Goal: Task Accomplishment & Management: Complete application form

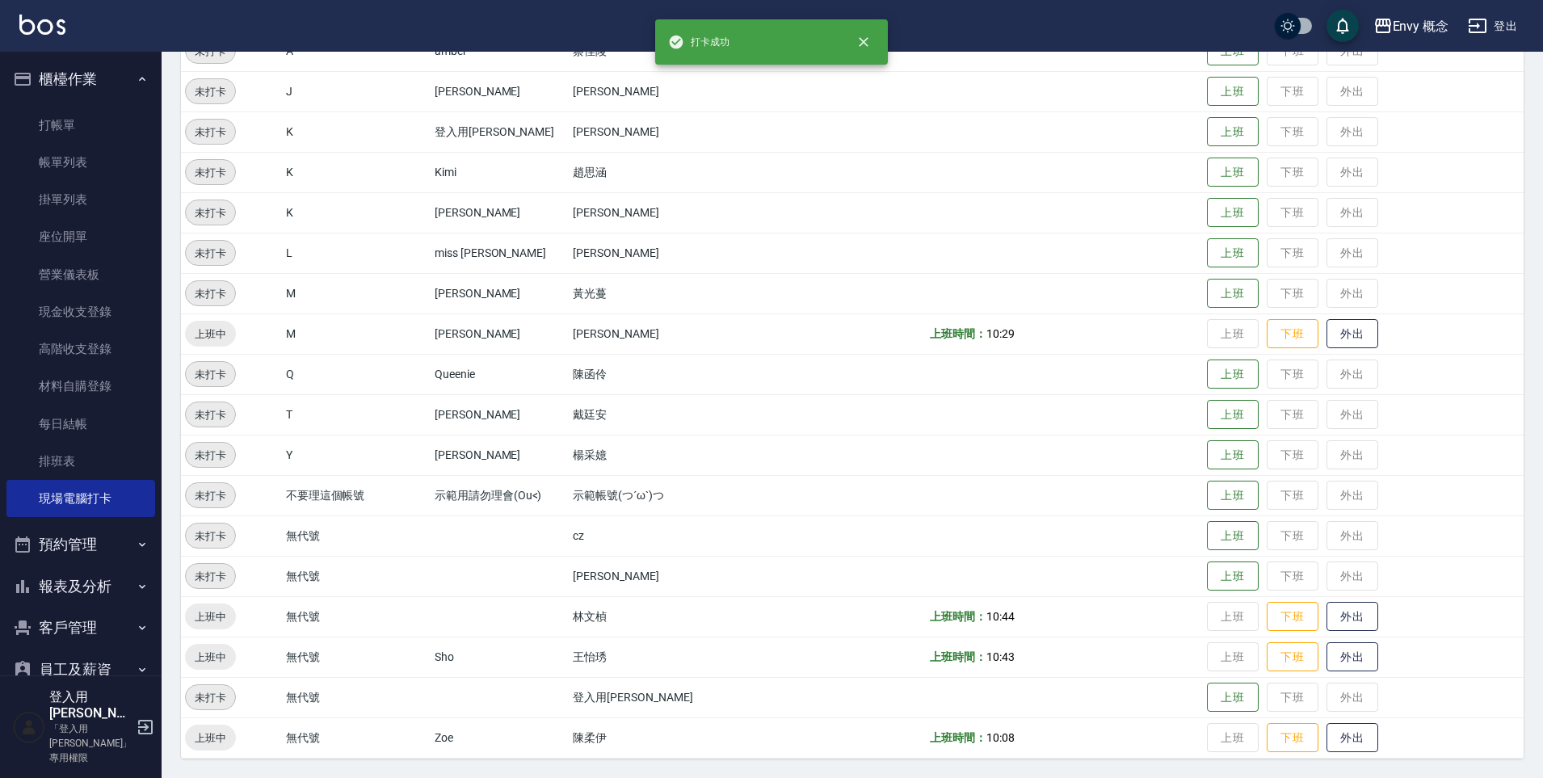
scroll to position [230, 0]
click at [112, 148] on link "帳單列表" at bounding box center [80, 162] width 149 height 37
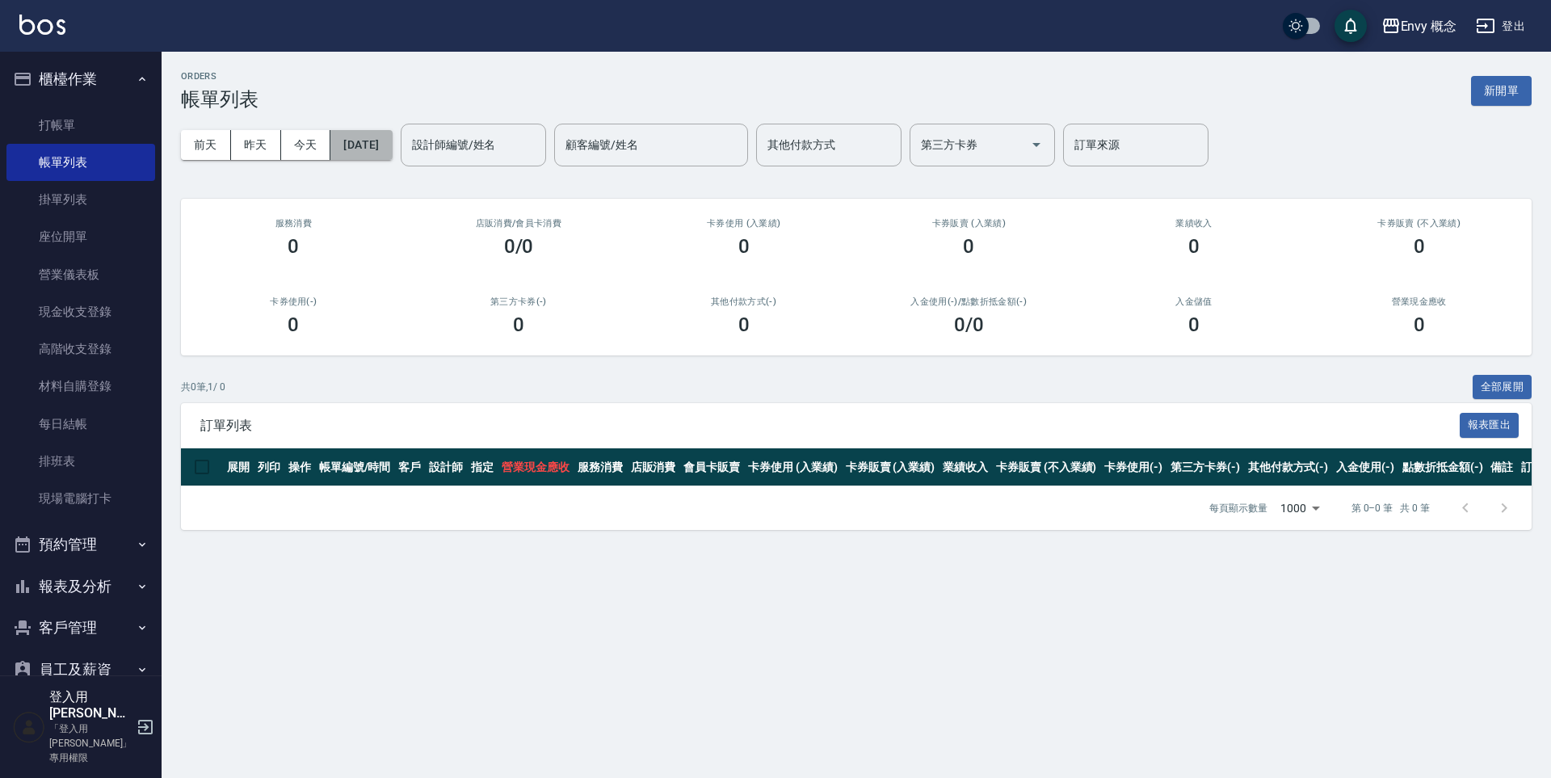
click at [392, 145] on button "[DATE]" at bounding box center [360, 145] width 61 height 30
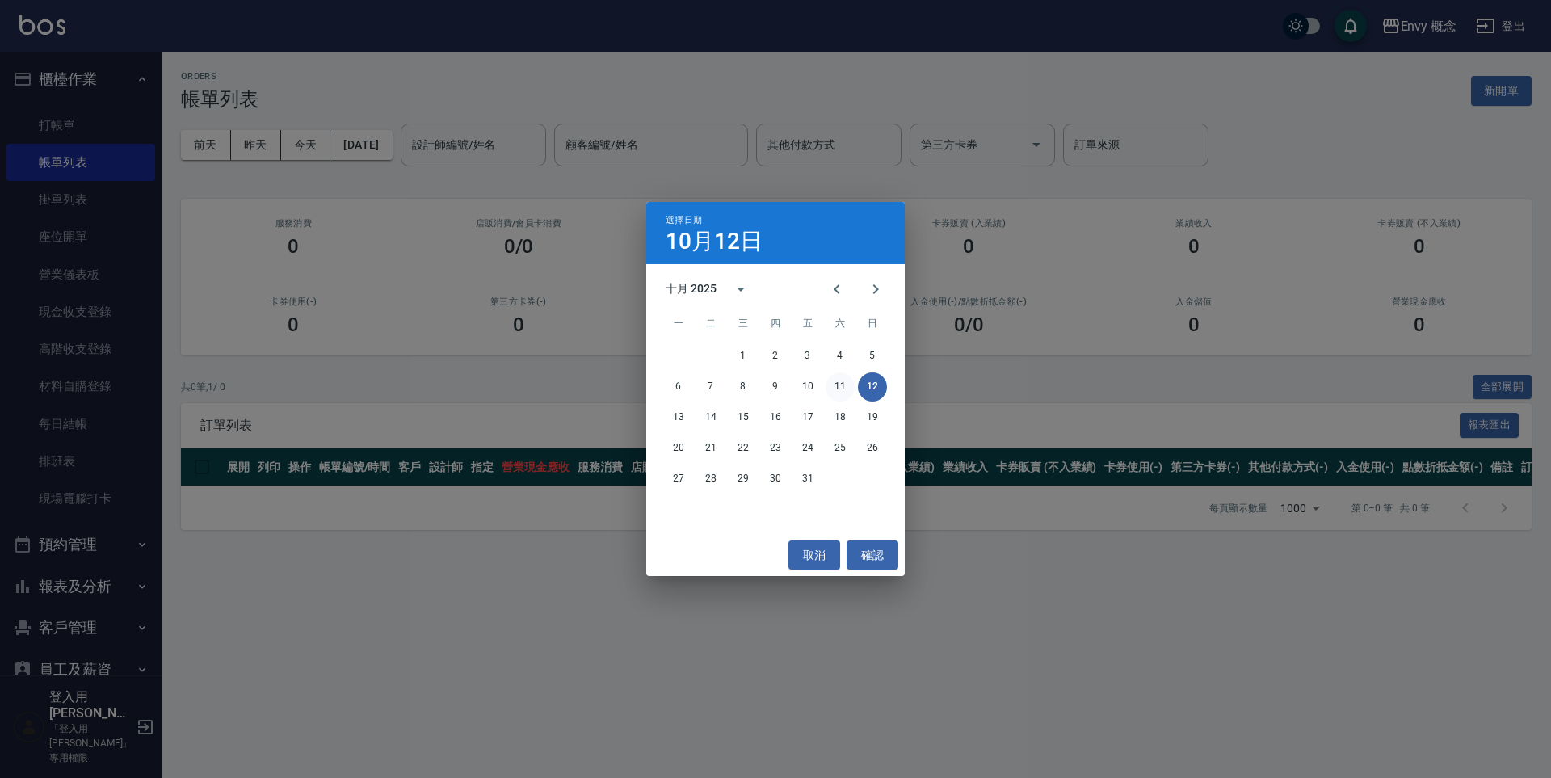
click at [830, 385] on button "11" at bounding box center [840, 387] width 29 height 29
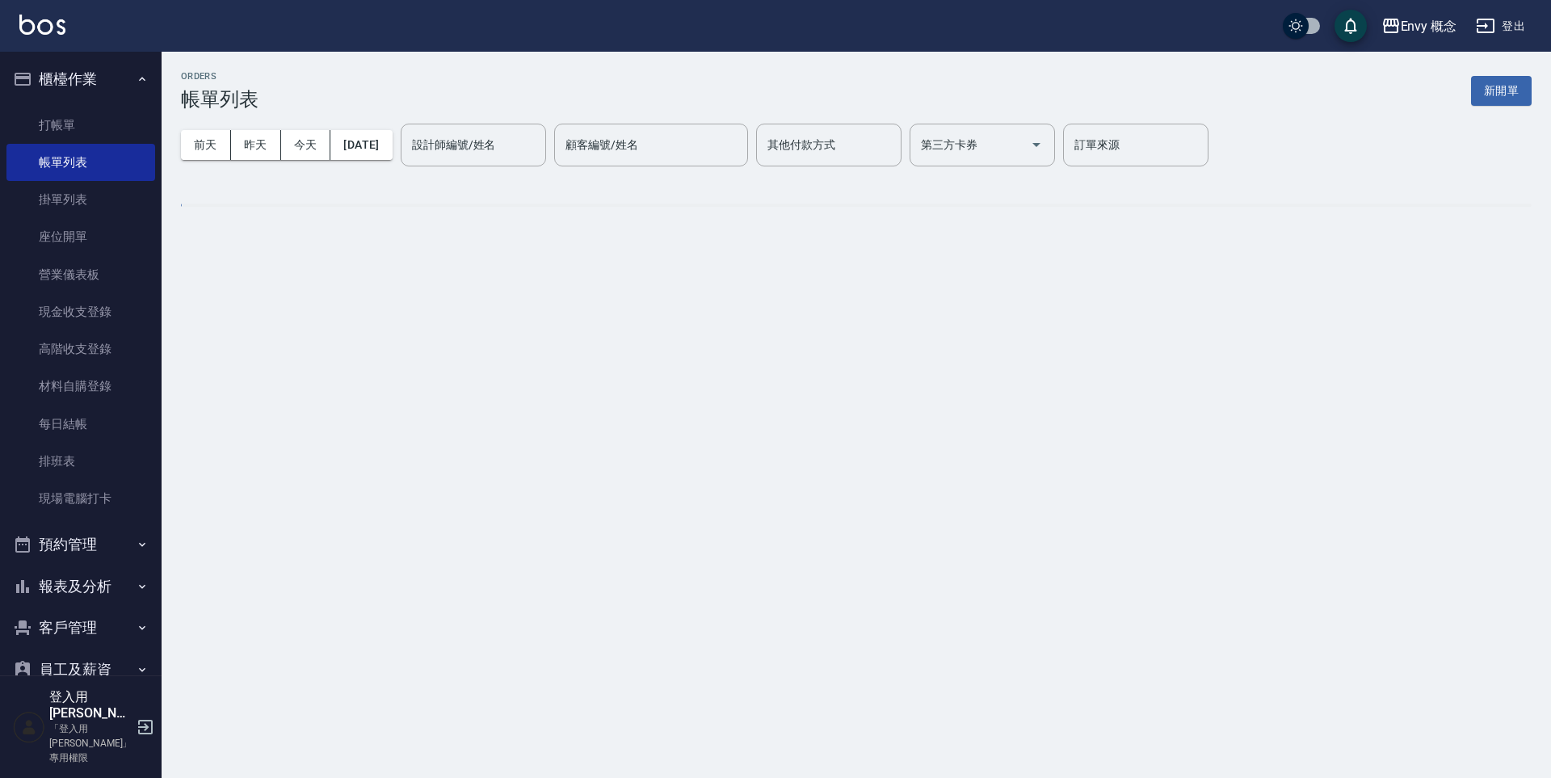
click at [499, 145] on div "設計師編號/姓名 設計師編號/姓名" at bounding box center [473, 145] width 145 height 43
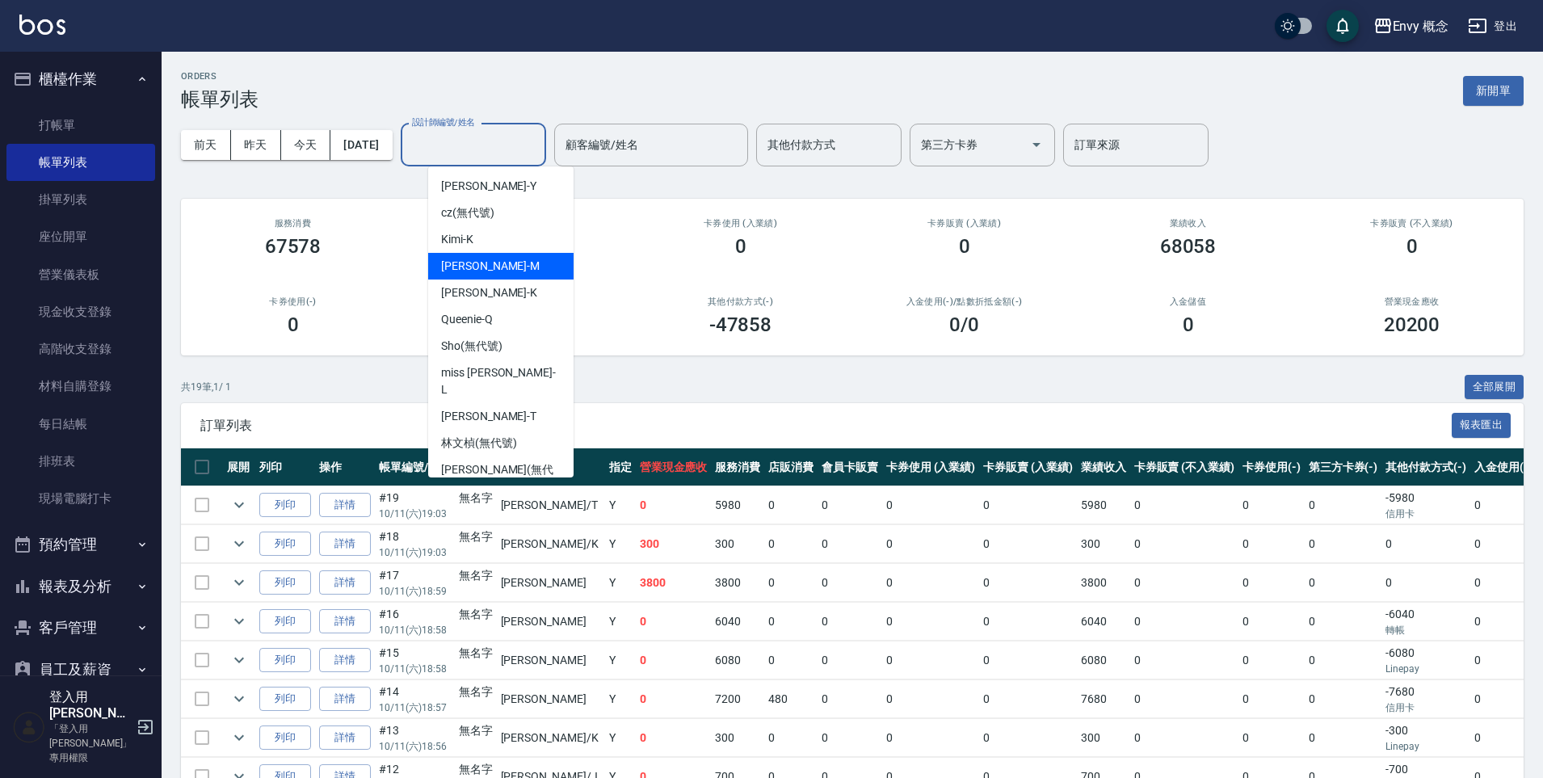
click at [515, 262] on div "[PERSON_NAME]" at bounding box center [500, 266] width 145 height 27
type input "[PERSON_NAME]"
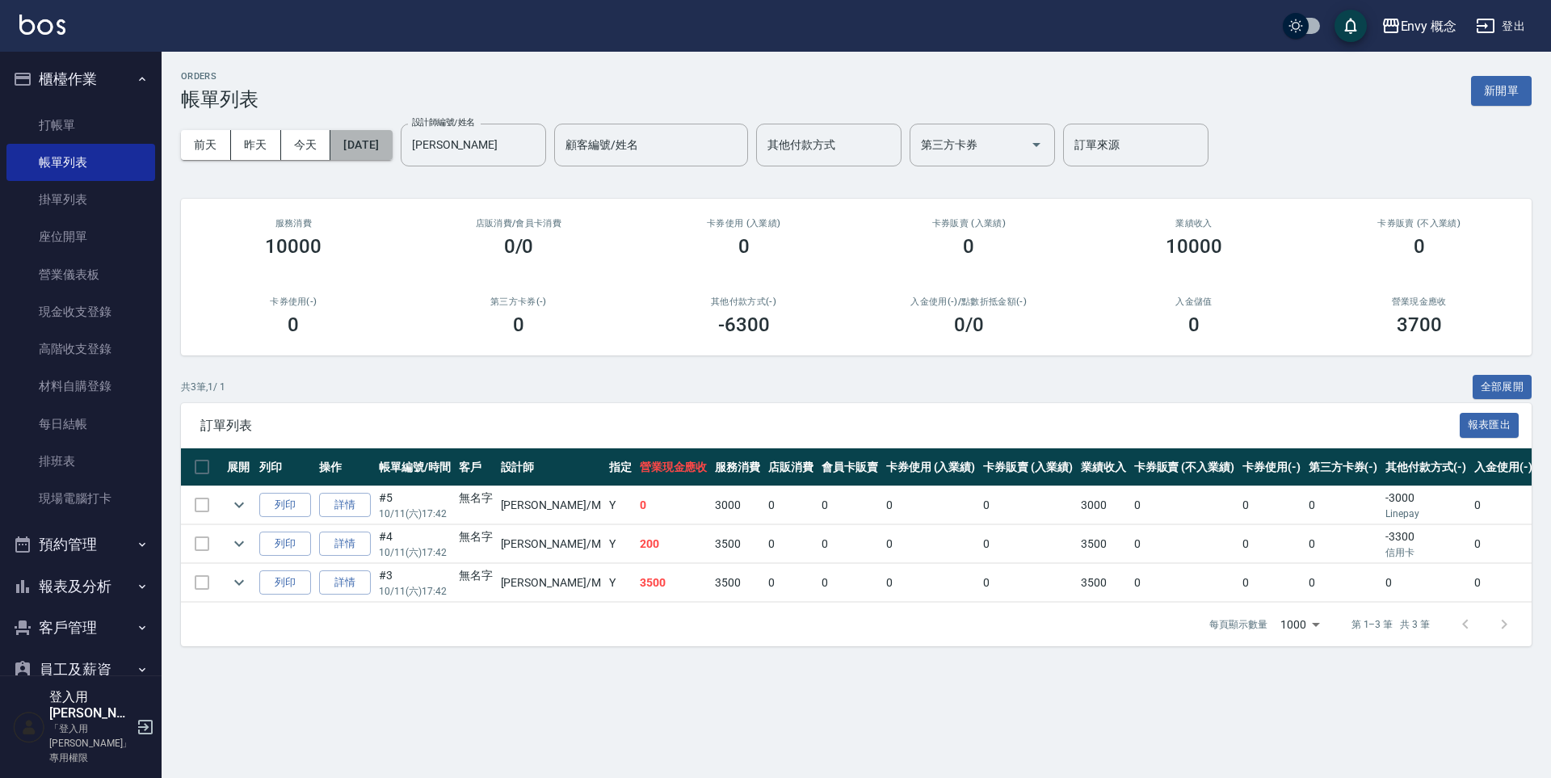
click at [392, 145] on button "[DATE]" at bounding box center [360, 145] width 61 height 30
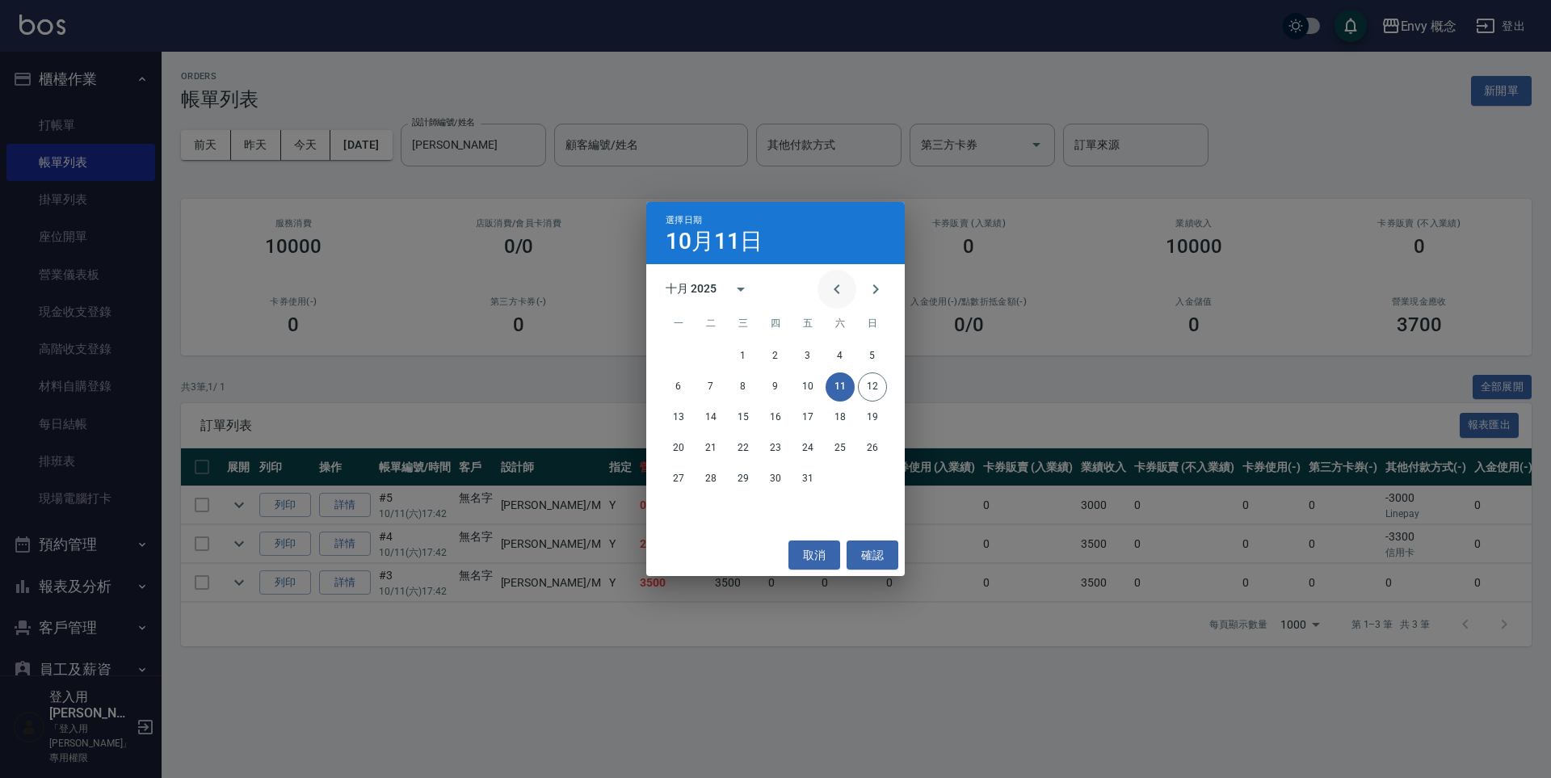
click at [834, 284] on icon "Previous month" at bounding box center [836, 289] width 19 height 19
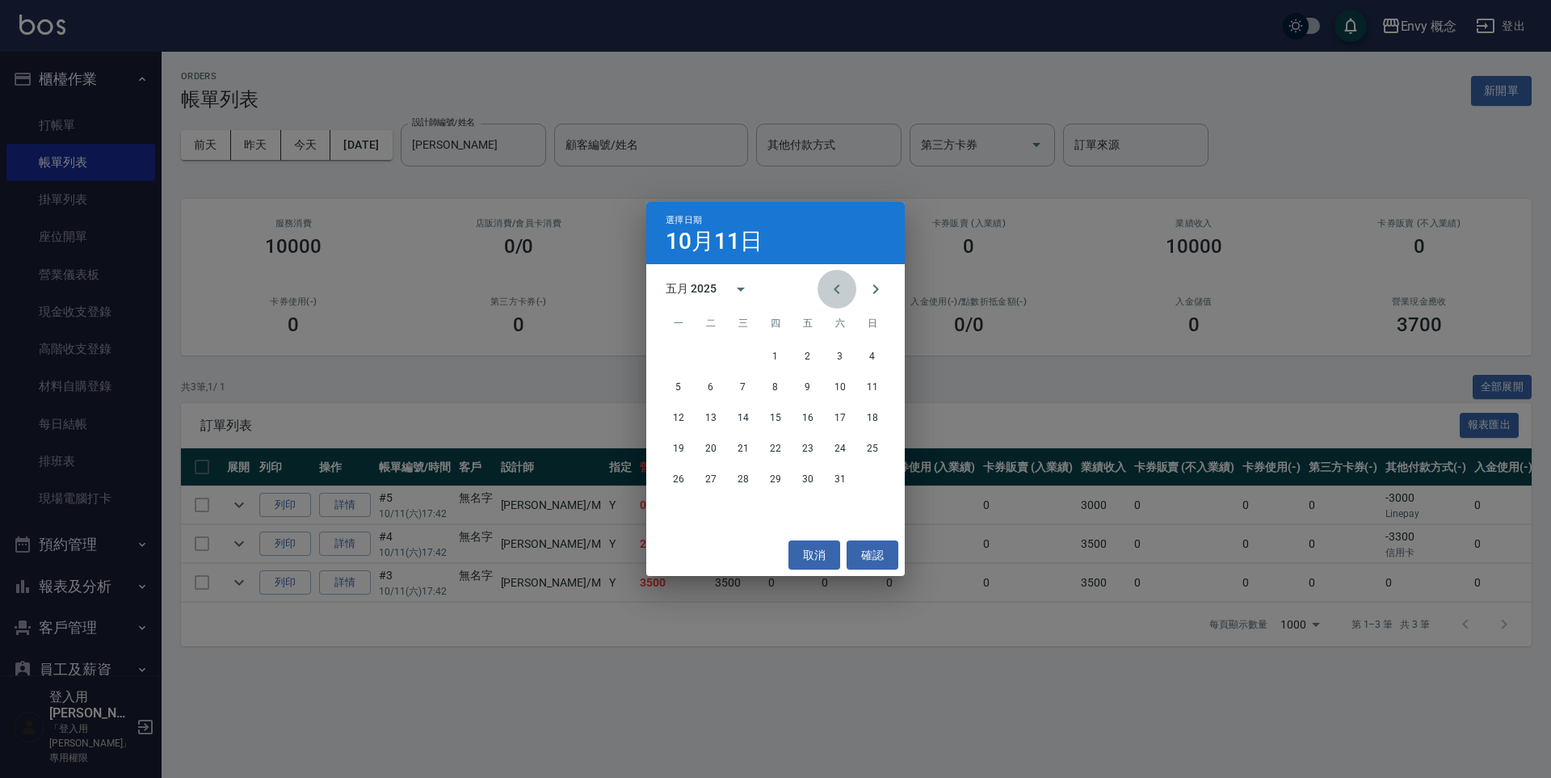
click at [834, 284] on icon "Previous month" at bounding box center [836, 289] width 19 height 19
click at [839, 353] on button "1" at bounding box center [840, 356] width 29 height 29
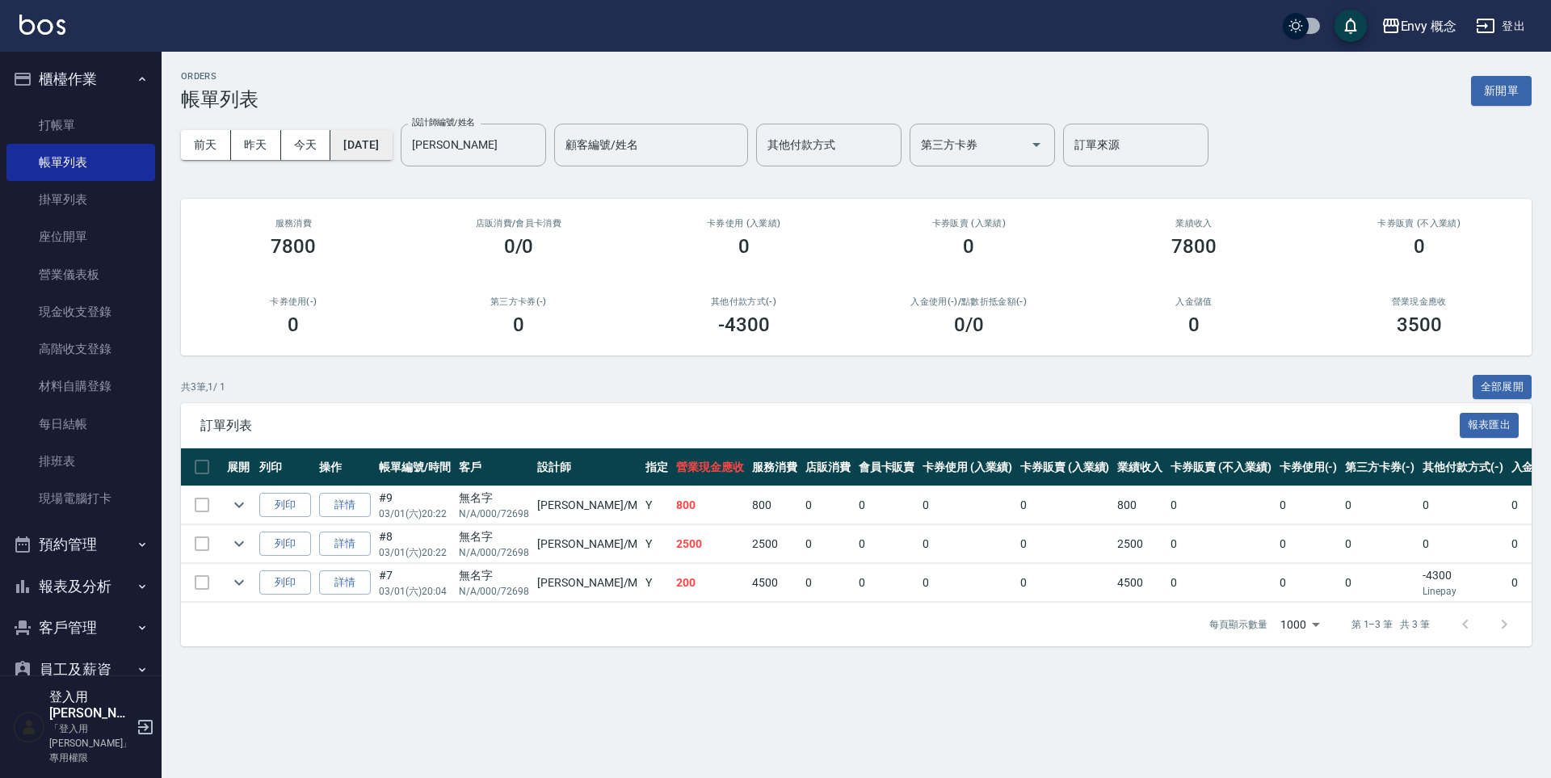
click at [386, 144] on button "[DATE]" at bounding box center [360, 145] width 61 height 30
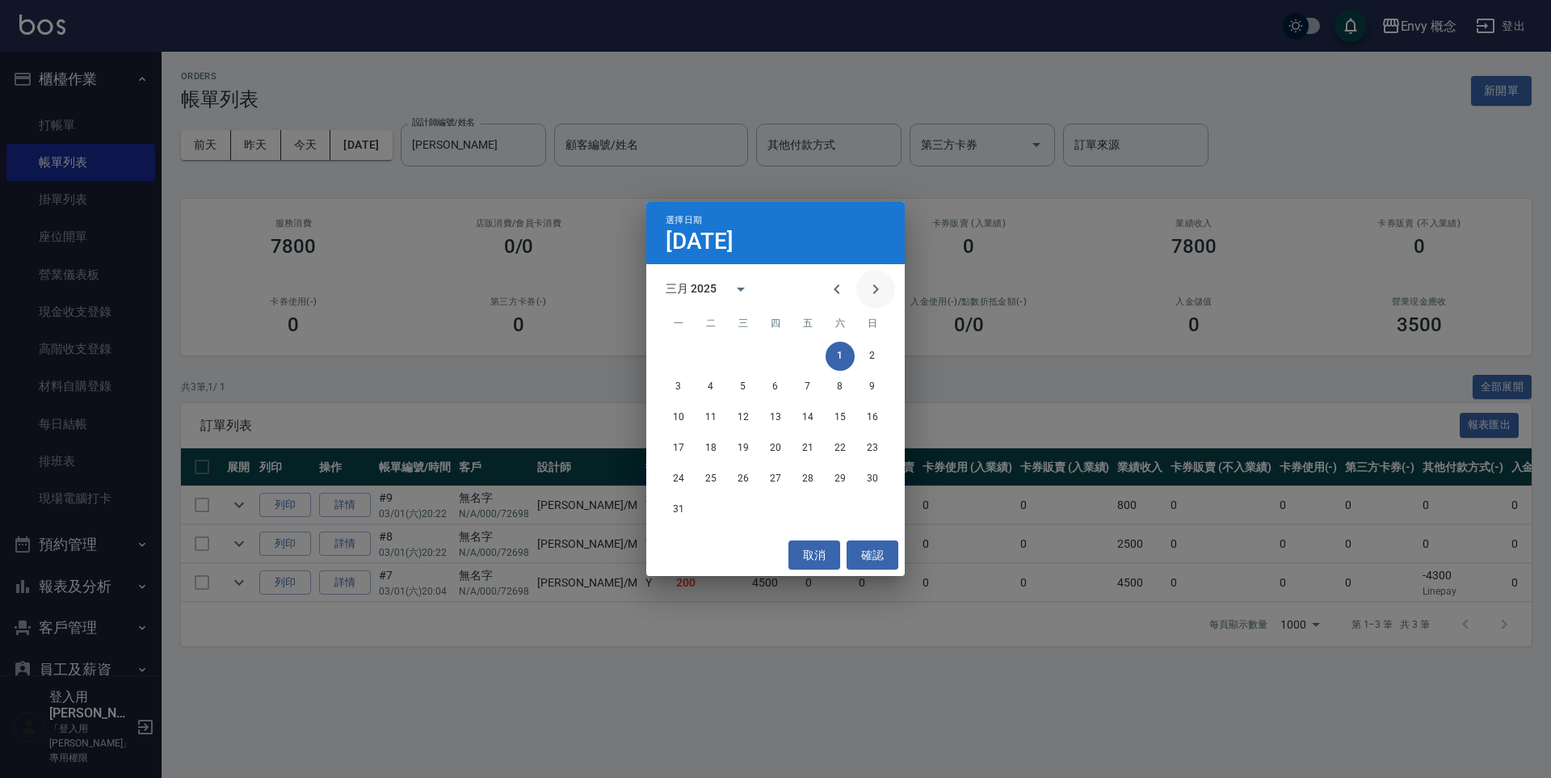
click at [870, 285] on icon "Next month" at bounding box center [875, 289] width 19 height 19
click at [870, 284] on icon "Next month" at bounding box center [875, 289] width 19 height 19
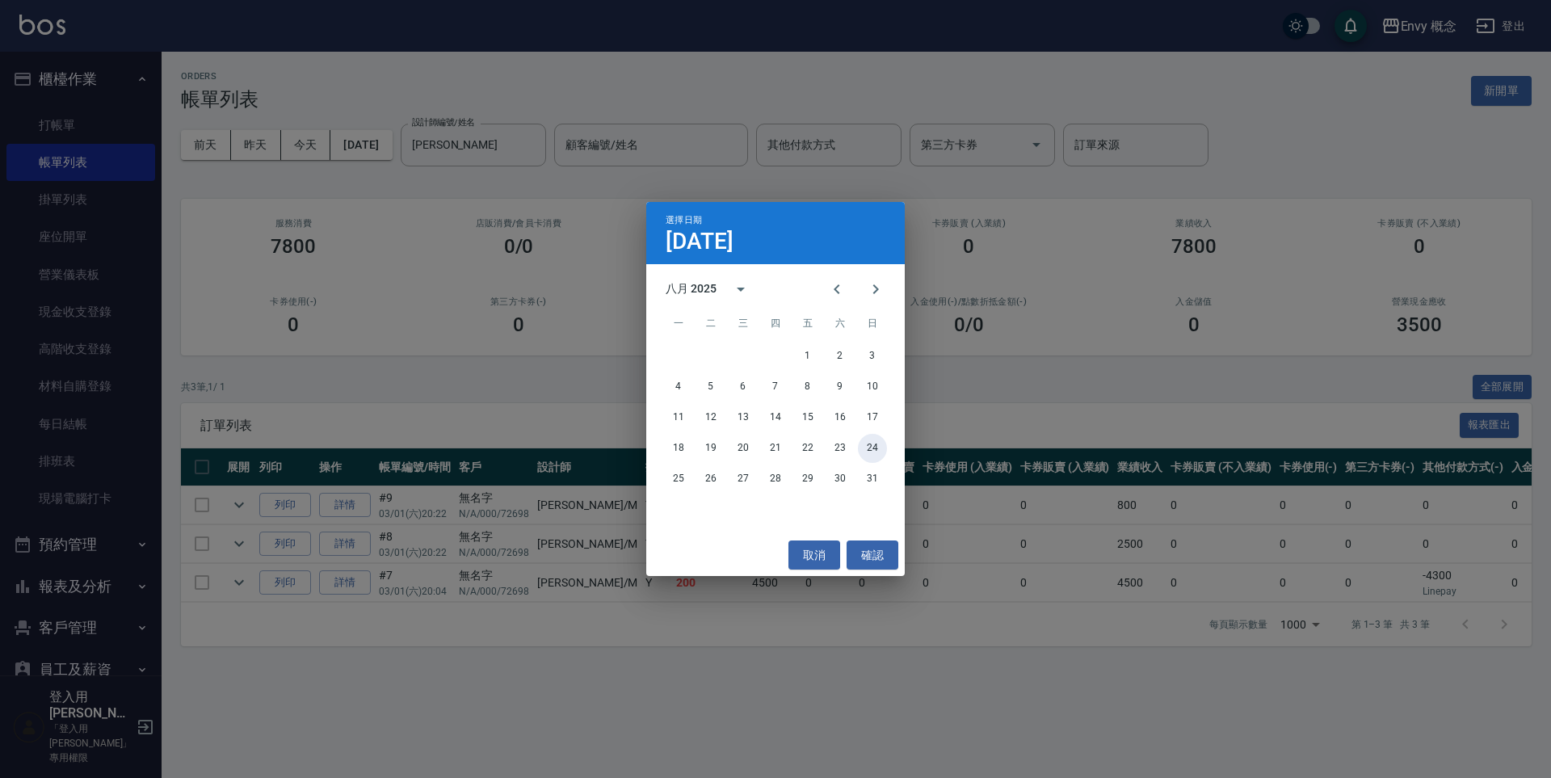
click at [866, 447] on button "24" at bounding box center [872, 448] width 29 height 29
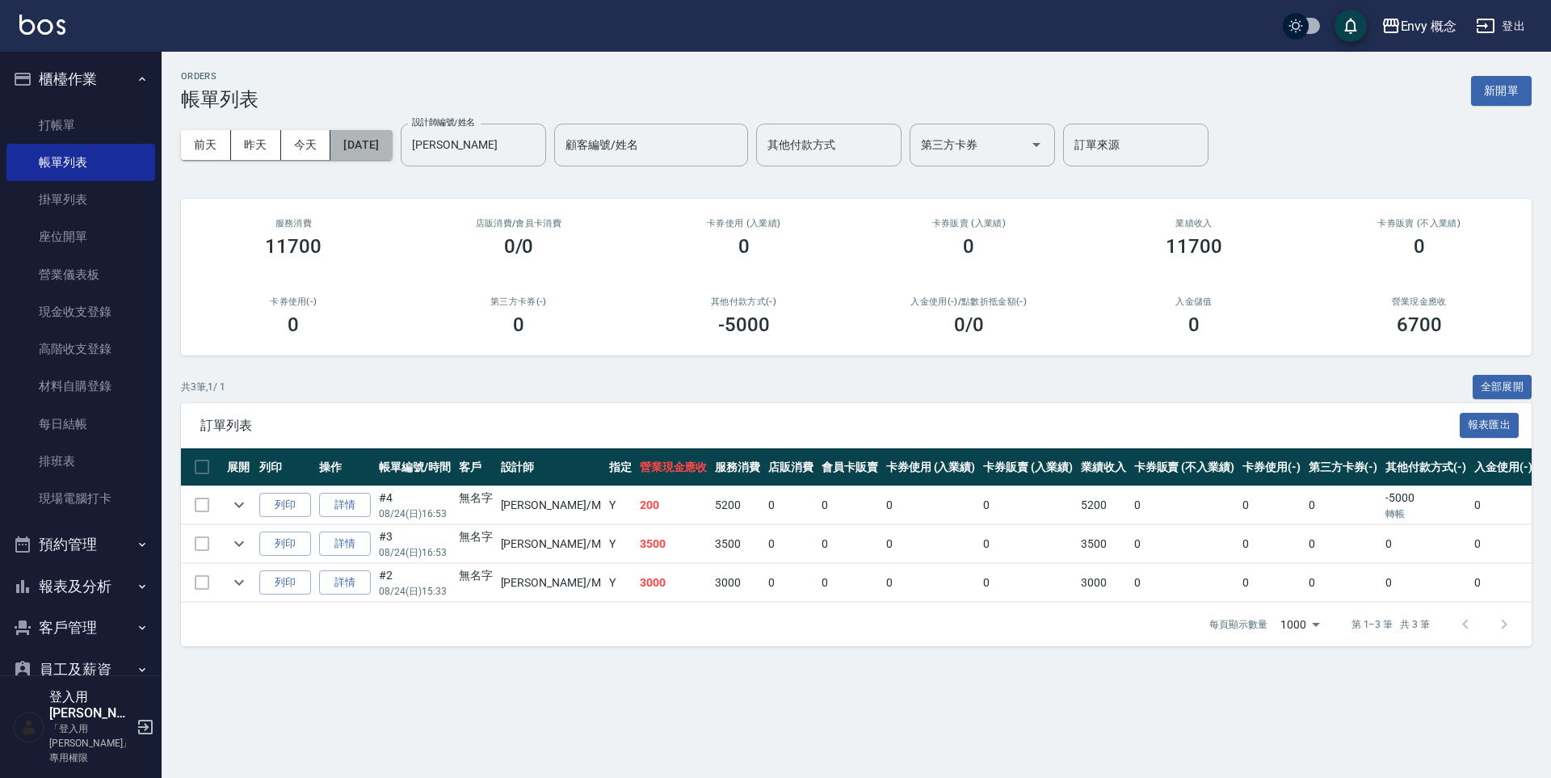
click at [392, 141] on button "[DATE]" at bounding box center [360, 145] width 61 height 30
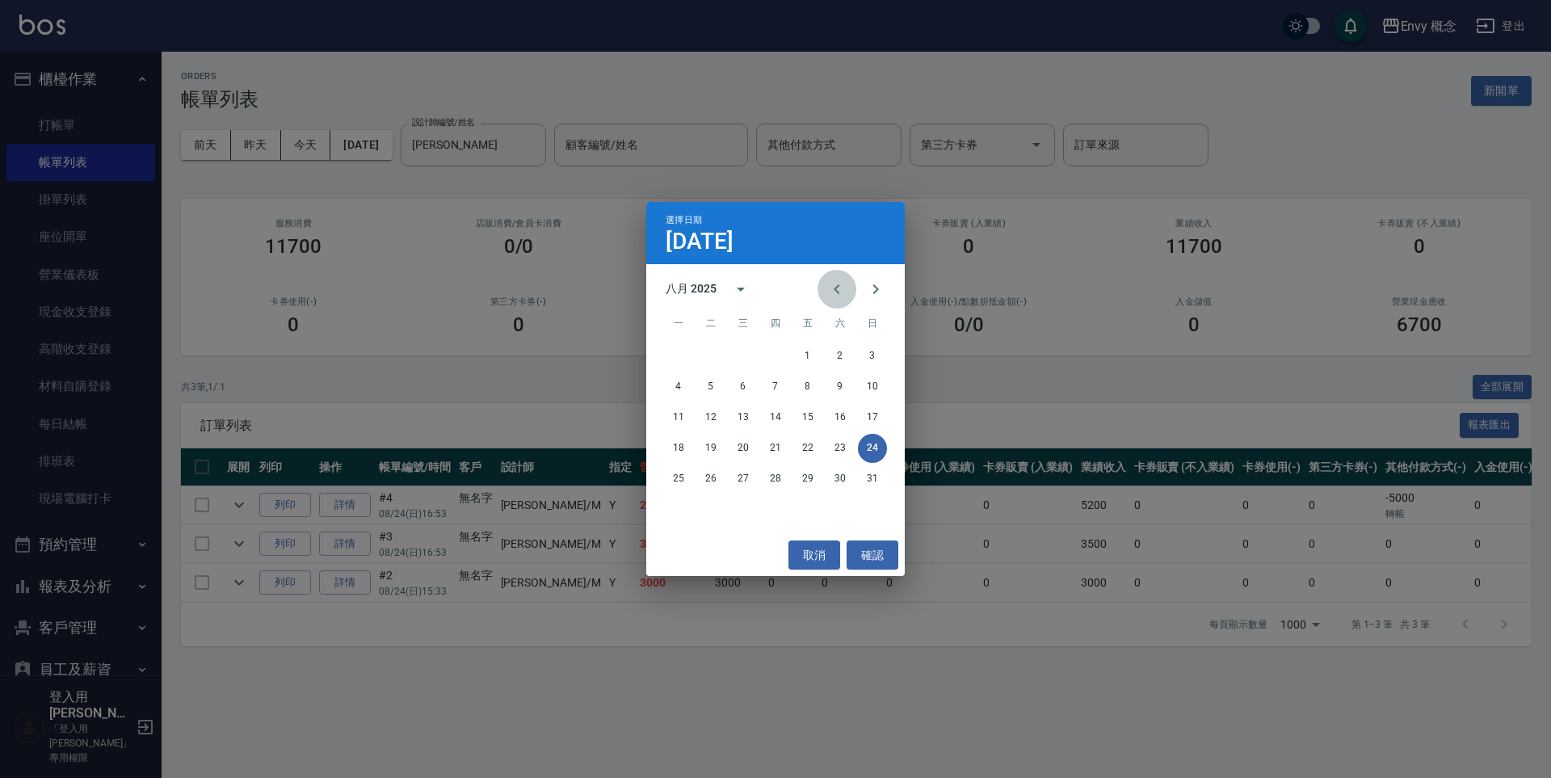
click at [831, 293] on icon "Previous month" at bounding box center [836, 289] width 19 height 19
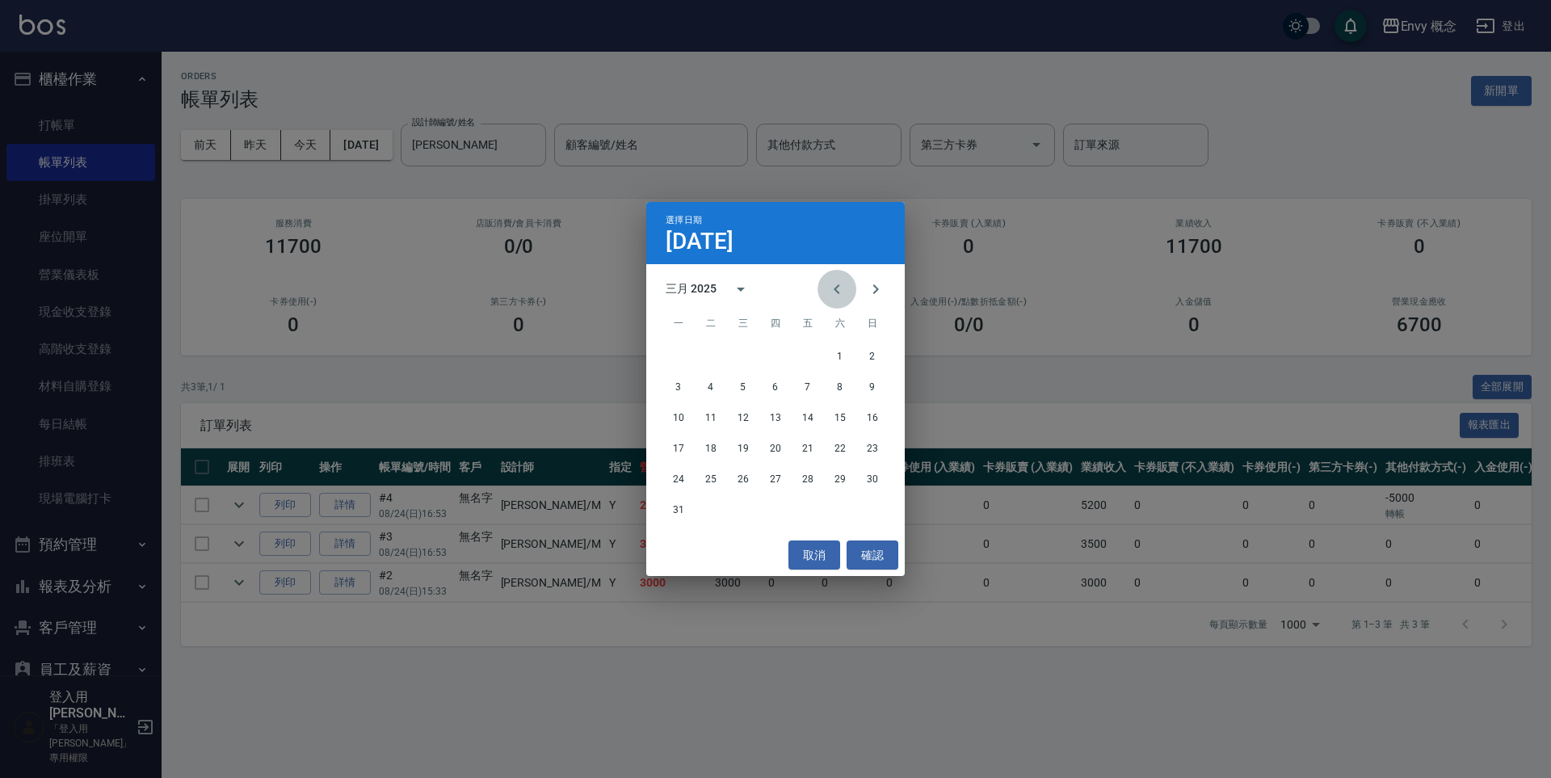
click at [832, 293] on icon "Previous month" at bounding box center [836, 289] width 19 height 19
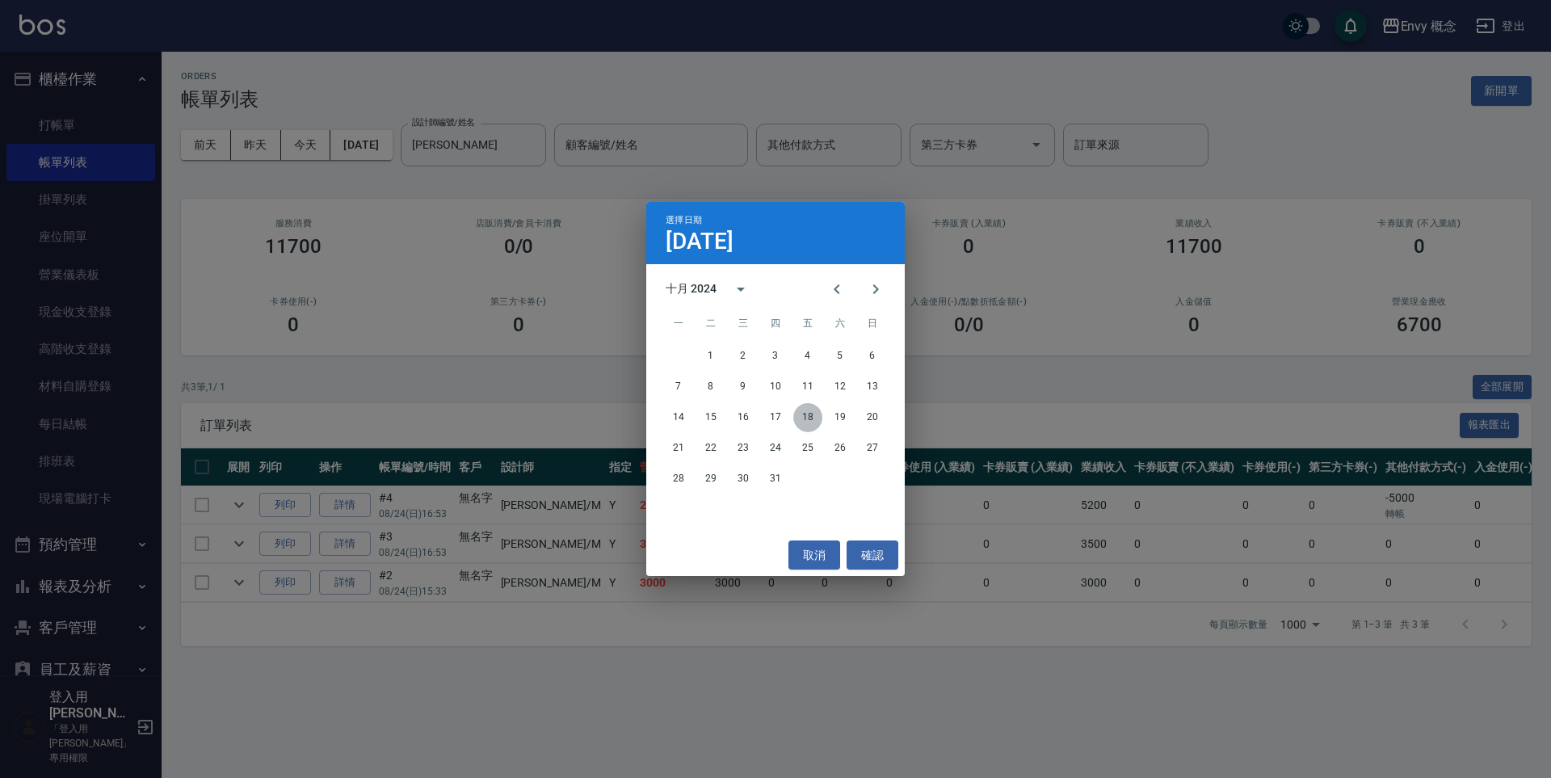
click at [815, 418] on button "18" at bounding box center [807, 417] width 29 height 29
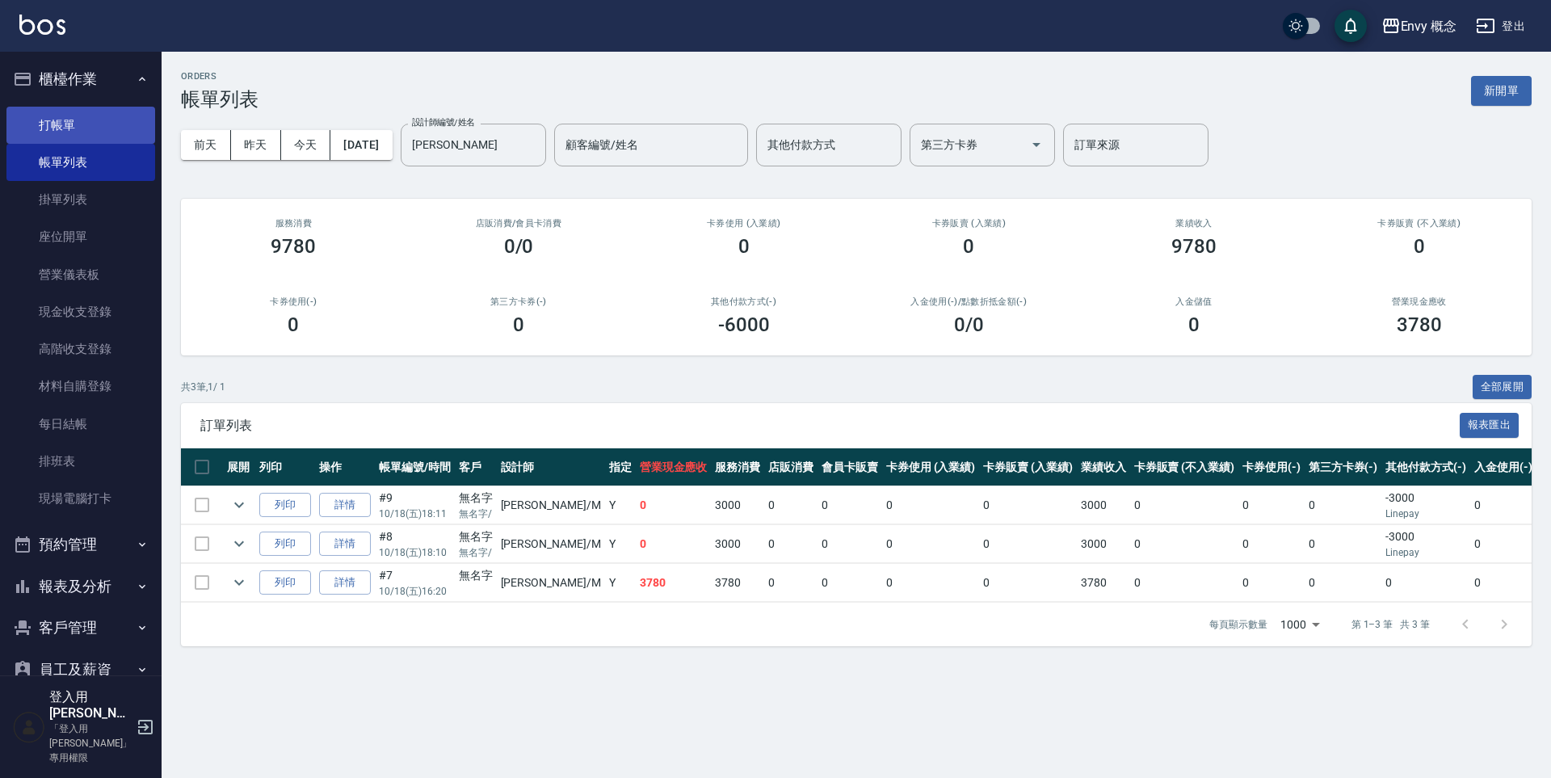
click at [134, 122] on link "打帳單" at bounding box center [80, 125] width 149 height 37
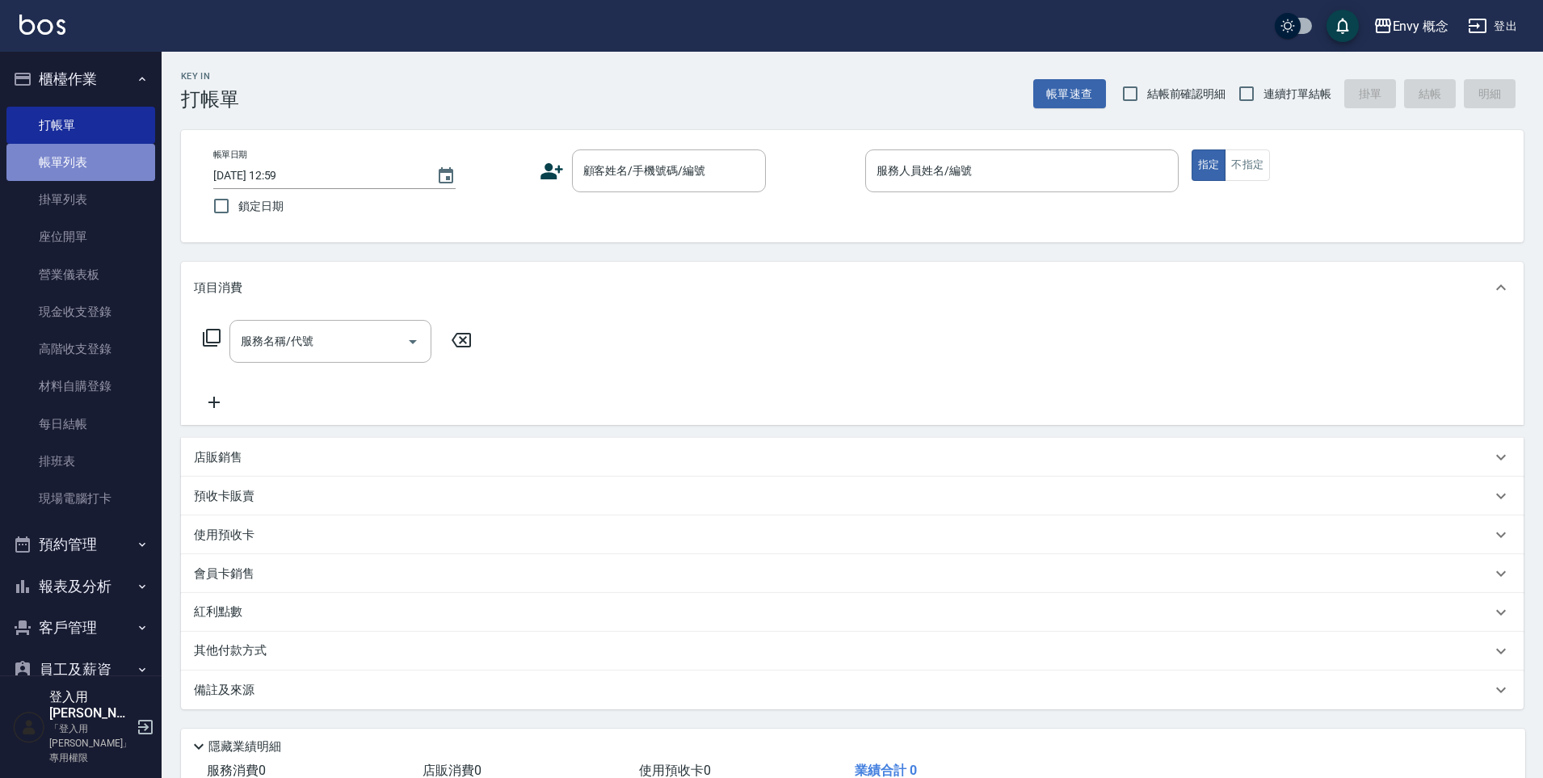
click at [135, 150] on link "帳單列表" at bounding box center [80, 162] width 149 height 37
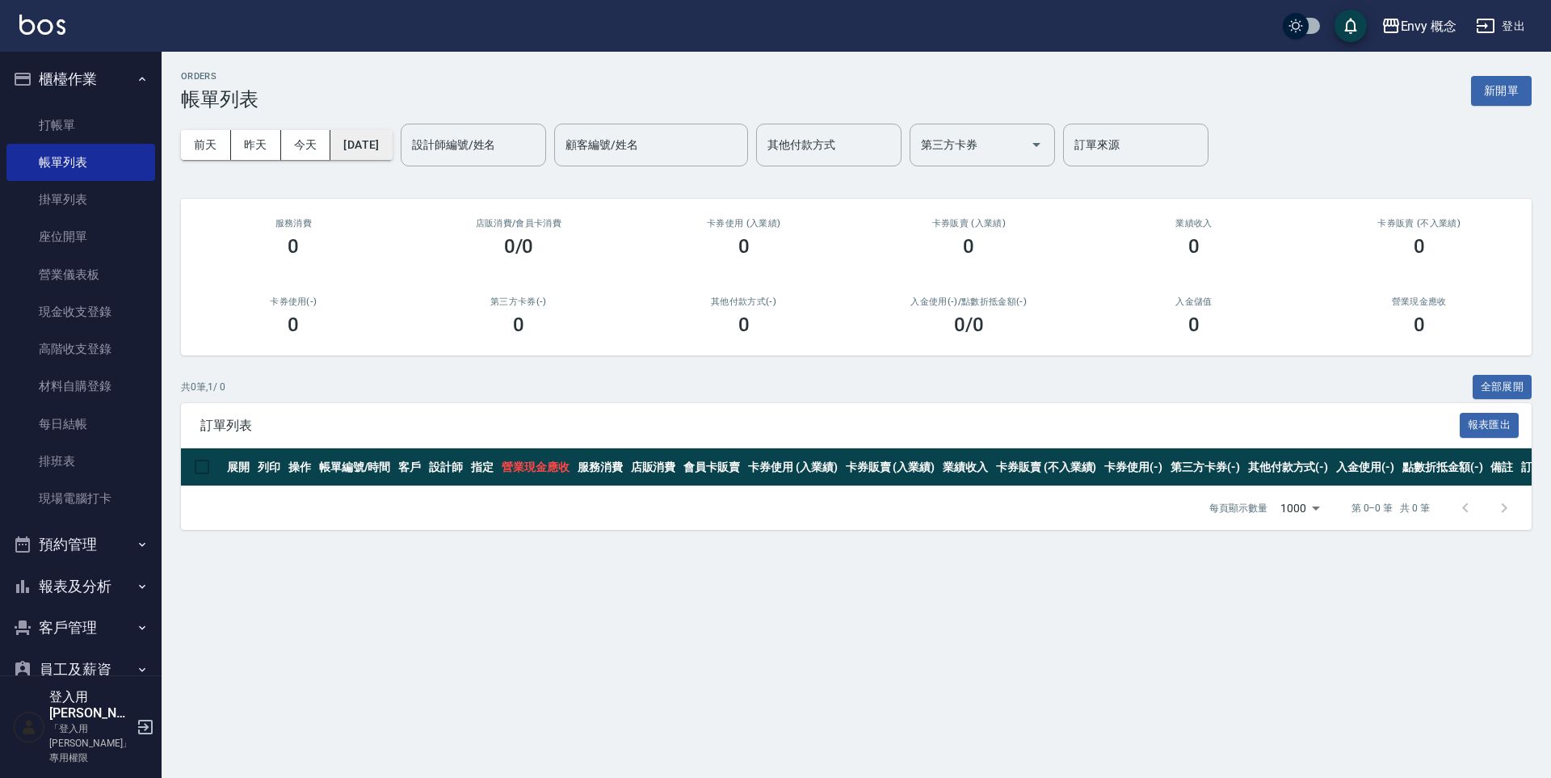
click at [392, 141] on button "[DATE]" at bounding box center [360, 145] width 61 height 30
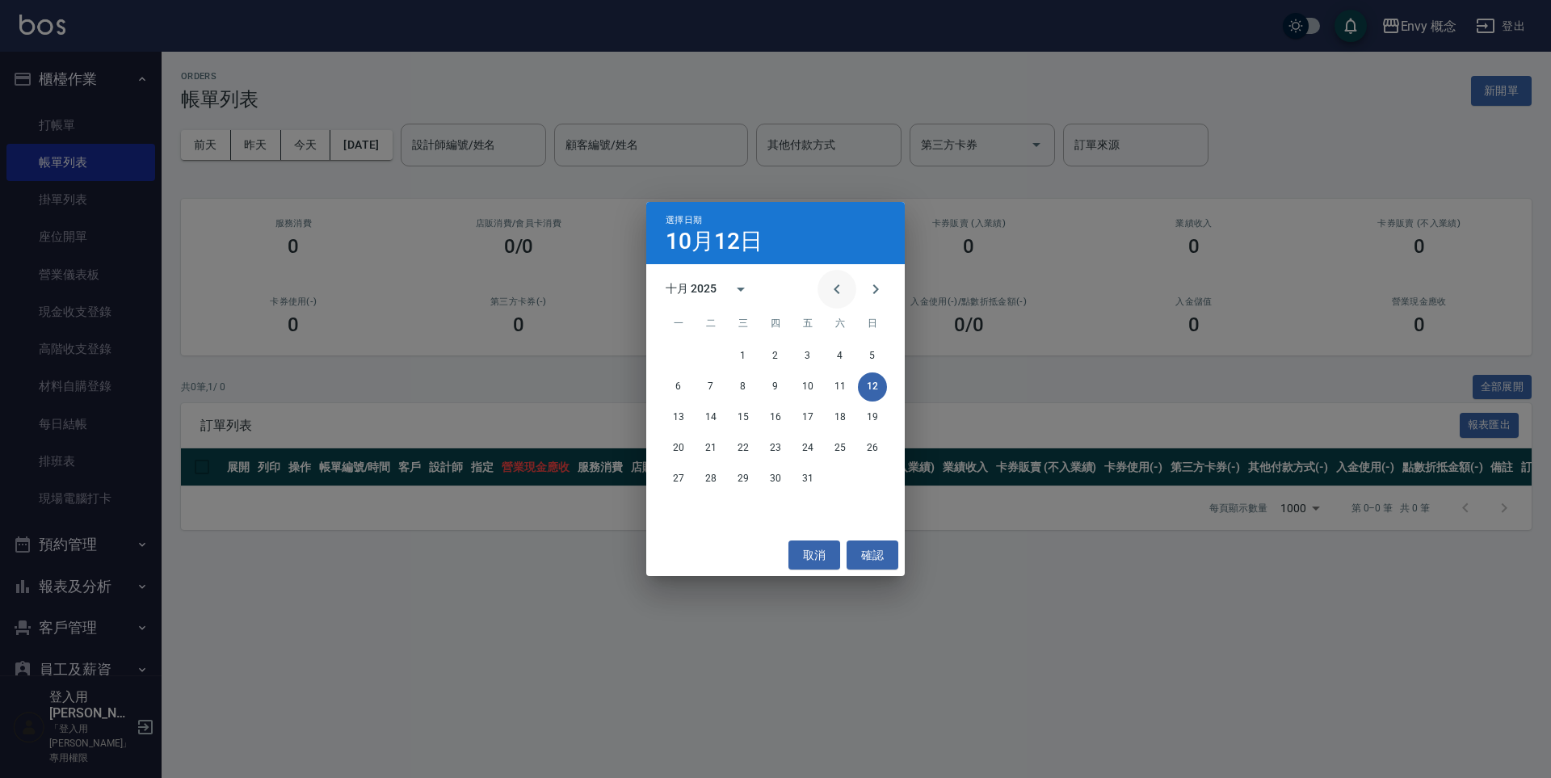
click at [835, 280] on icon "Previous month" at bounding box center [836, 289] width 19 height 19
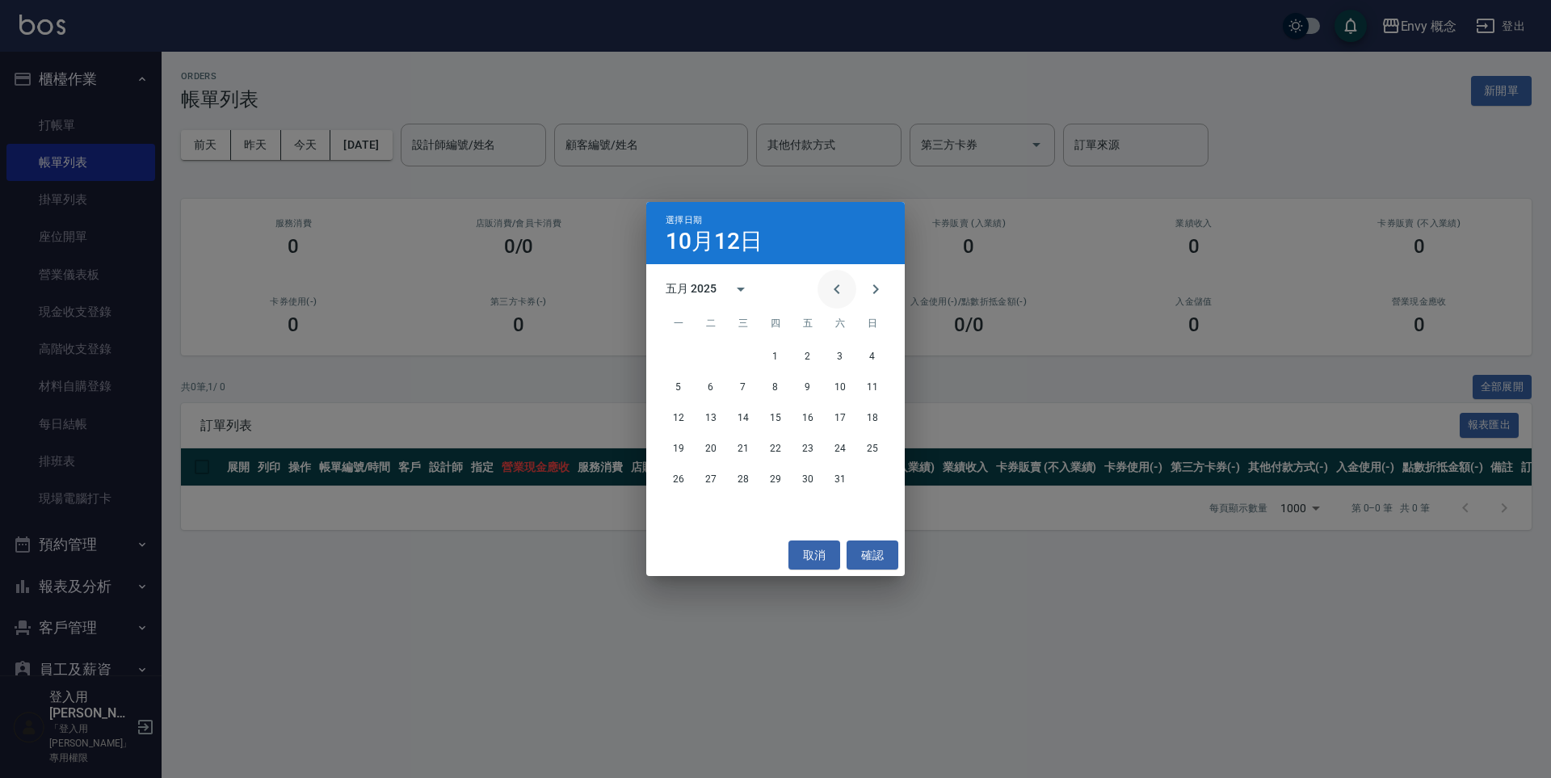
click at [835, 280] on icon "Previous month" at bounding box center [836, 289] width 19 height 19
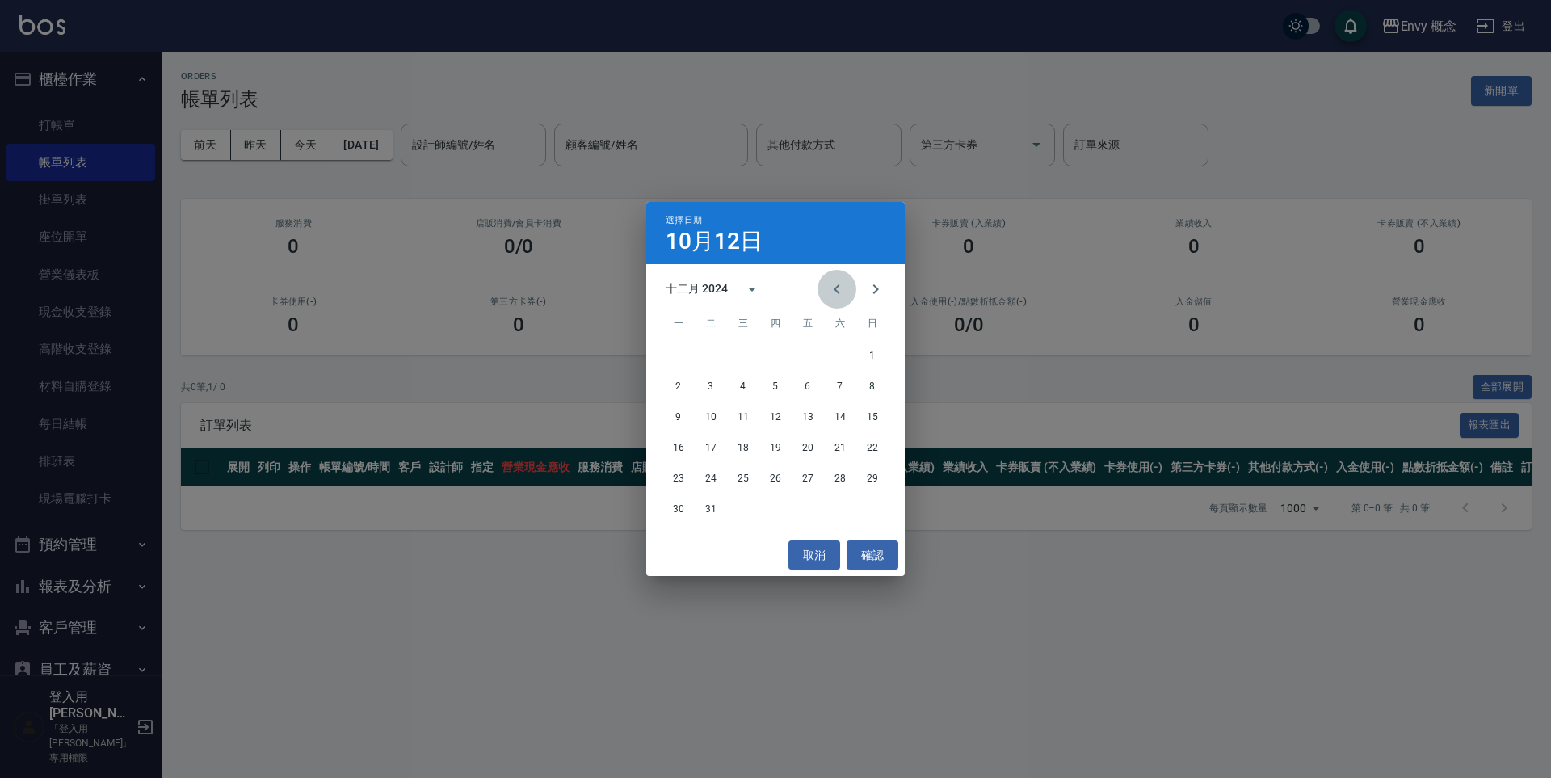
click at [835, 280] on icon "Previous month" at bounding box center [836, 289] width 19 height 19
click at [745, 474] on button "30" at bounding box center [743, 479] width 29 height 29
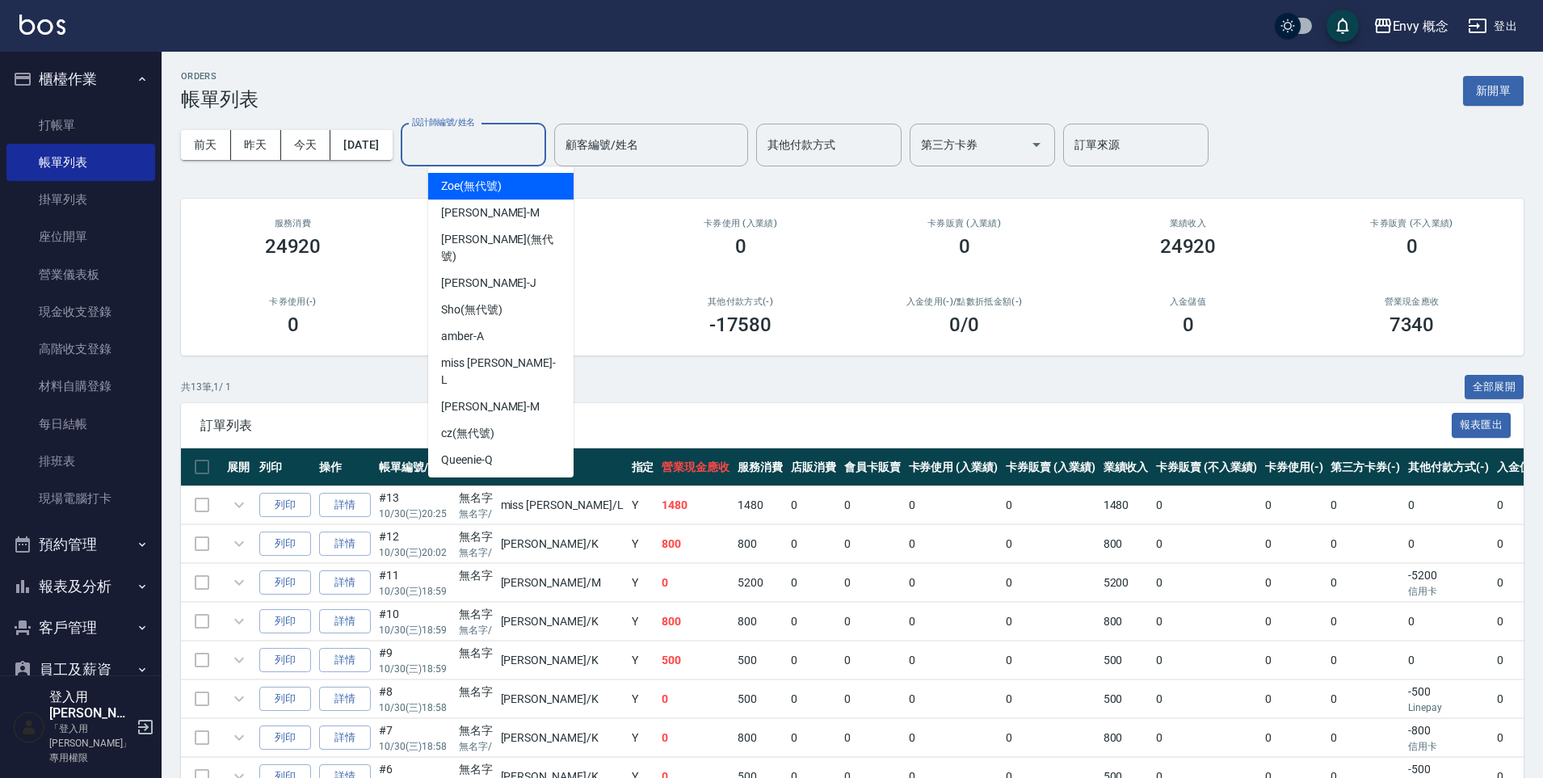
click at [471, 144] on input "設計師編號/姓名" at bounding box center [473, 145] width 131 height 28
click at [510, 394] on div "[PERSON_NAME]" at bounding box center [500, 407] width 145 height 27
type input "[PERSON_NAME]"
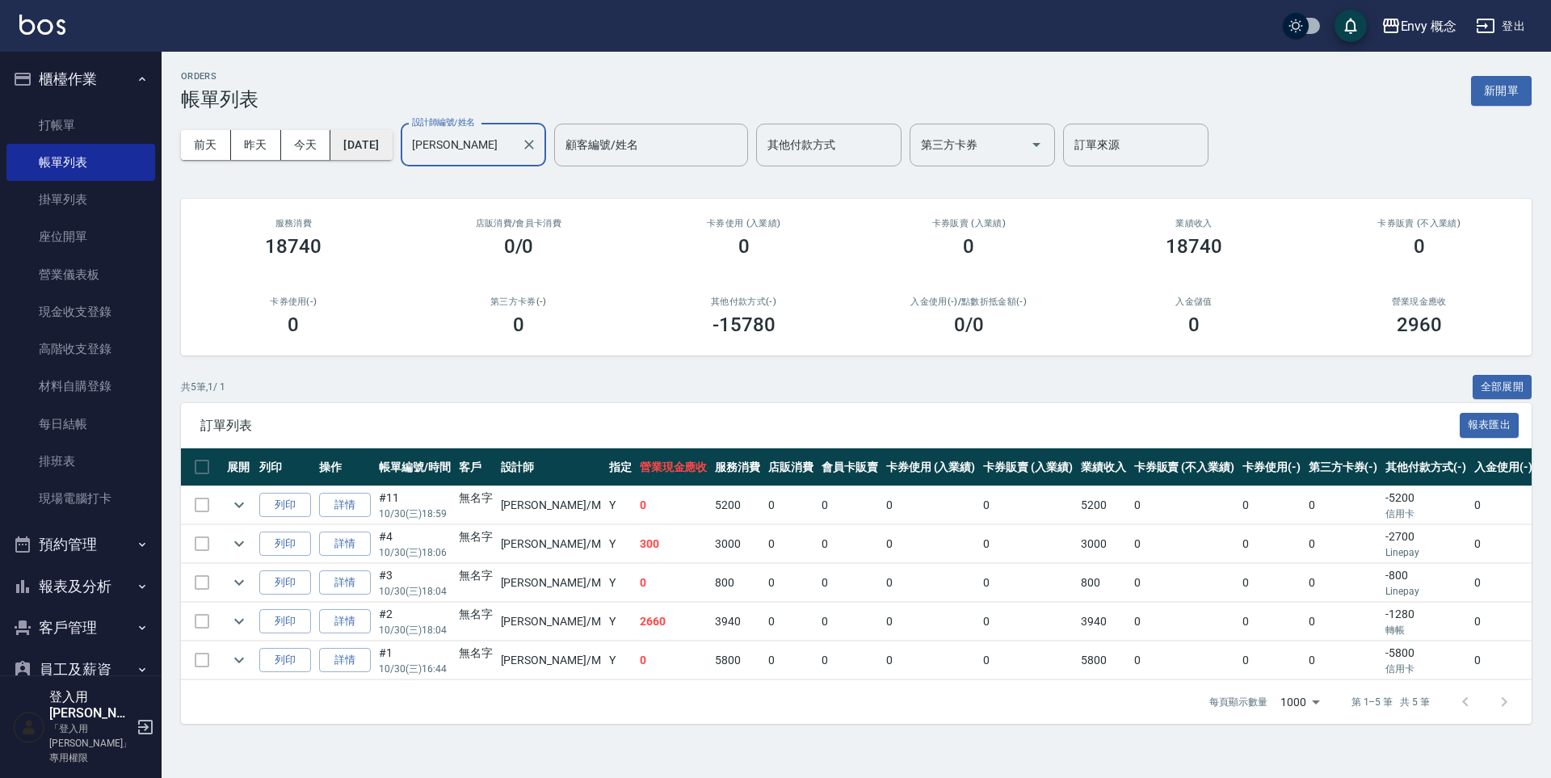
click at [392, 144] on button "[DATE]" at bounding box center [360, 145] width 61 height 30
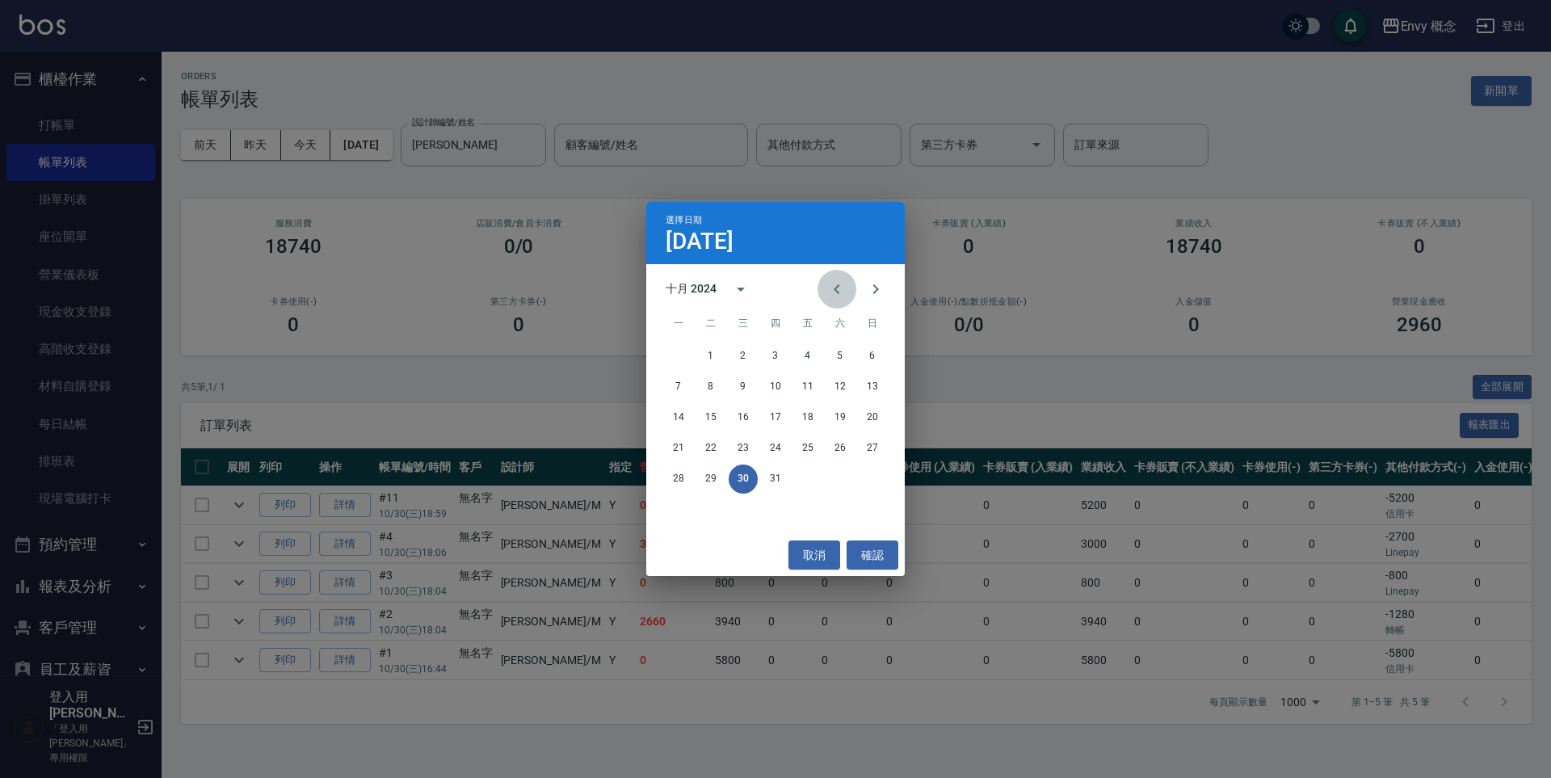
click at [829, 288] on icon "Previous month" at bounding box center [836, 289] width 19 height 19
click at [678, 477] on button "29" at bounding box center [678, 479] width 29 height 29
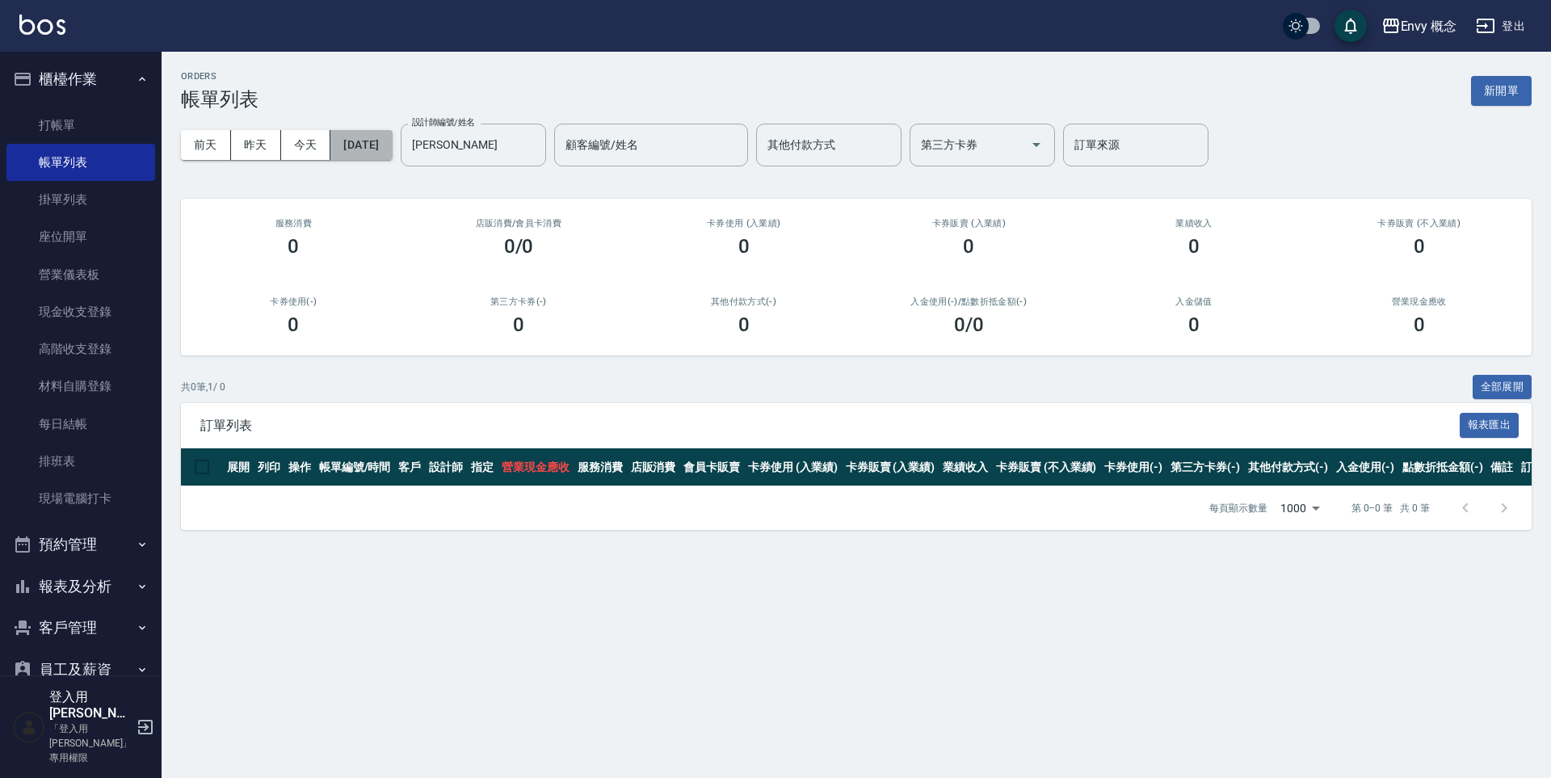
click at [392, 150] on button "[DATE]" at bounding box center [360, 145] width 61 height 30
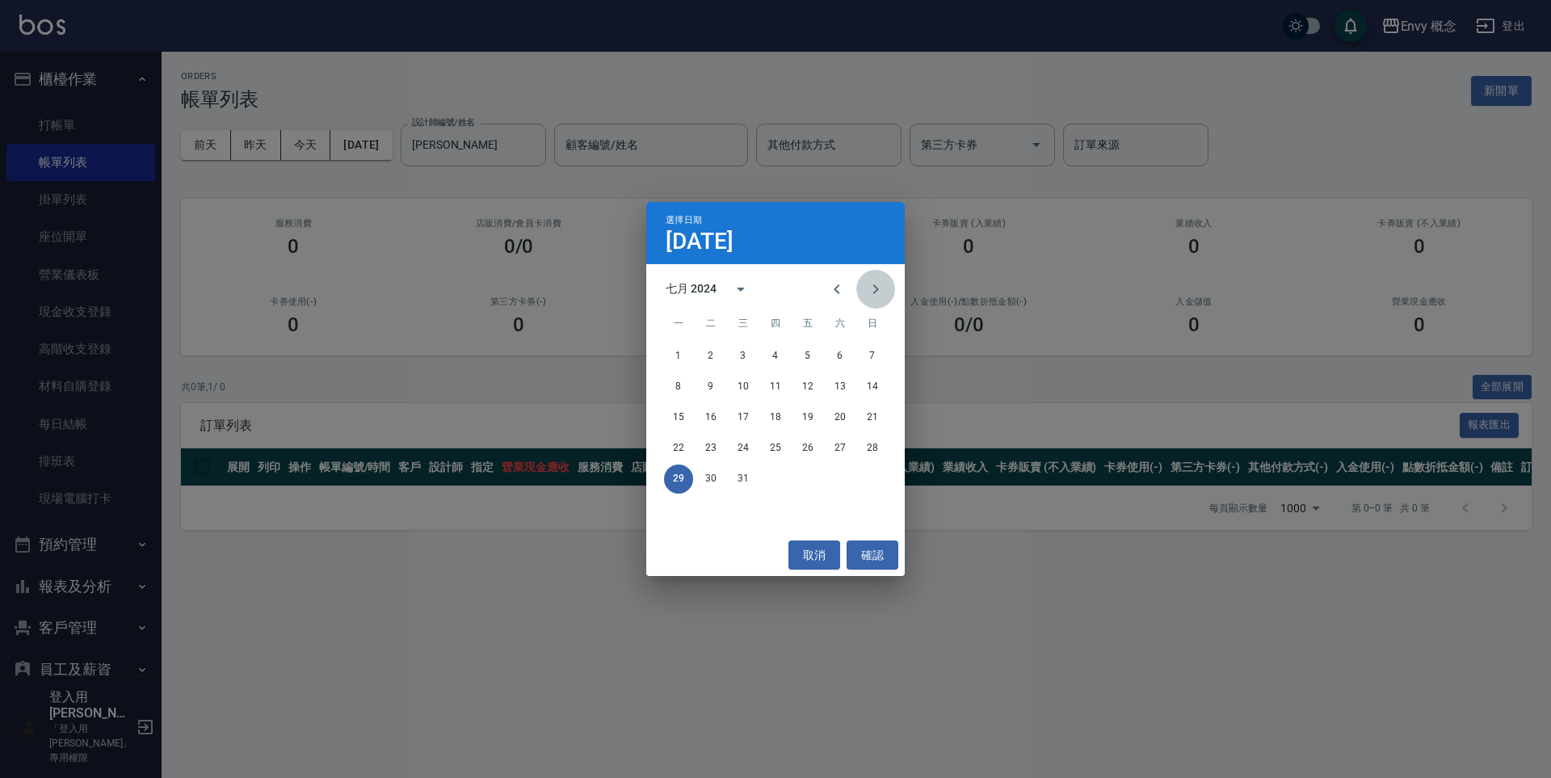
click at [871, 288] on icon "Next month" at bounding box center [875, 289] width 19 height 19
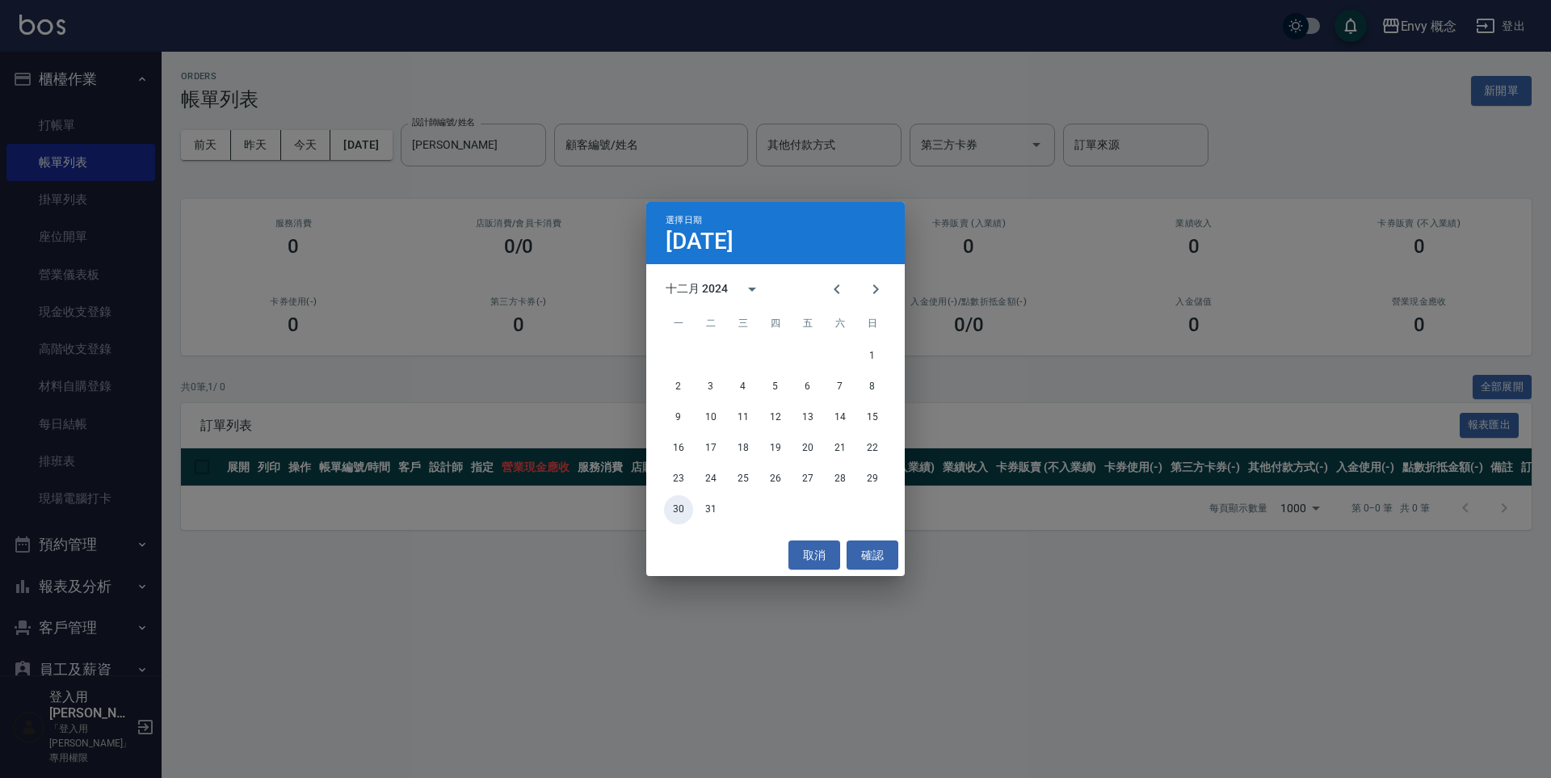
drag, startPoint x: 680, startPoint y: 507, endPoint x: 654, endPoint y: 425, distance: 86.6
click at [682, 508] on button "30" at bounding box center [678, 509] width 29 height 29
